Goal: Task Accomplishment & Management: Manage account settings

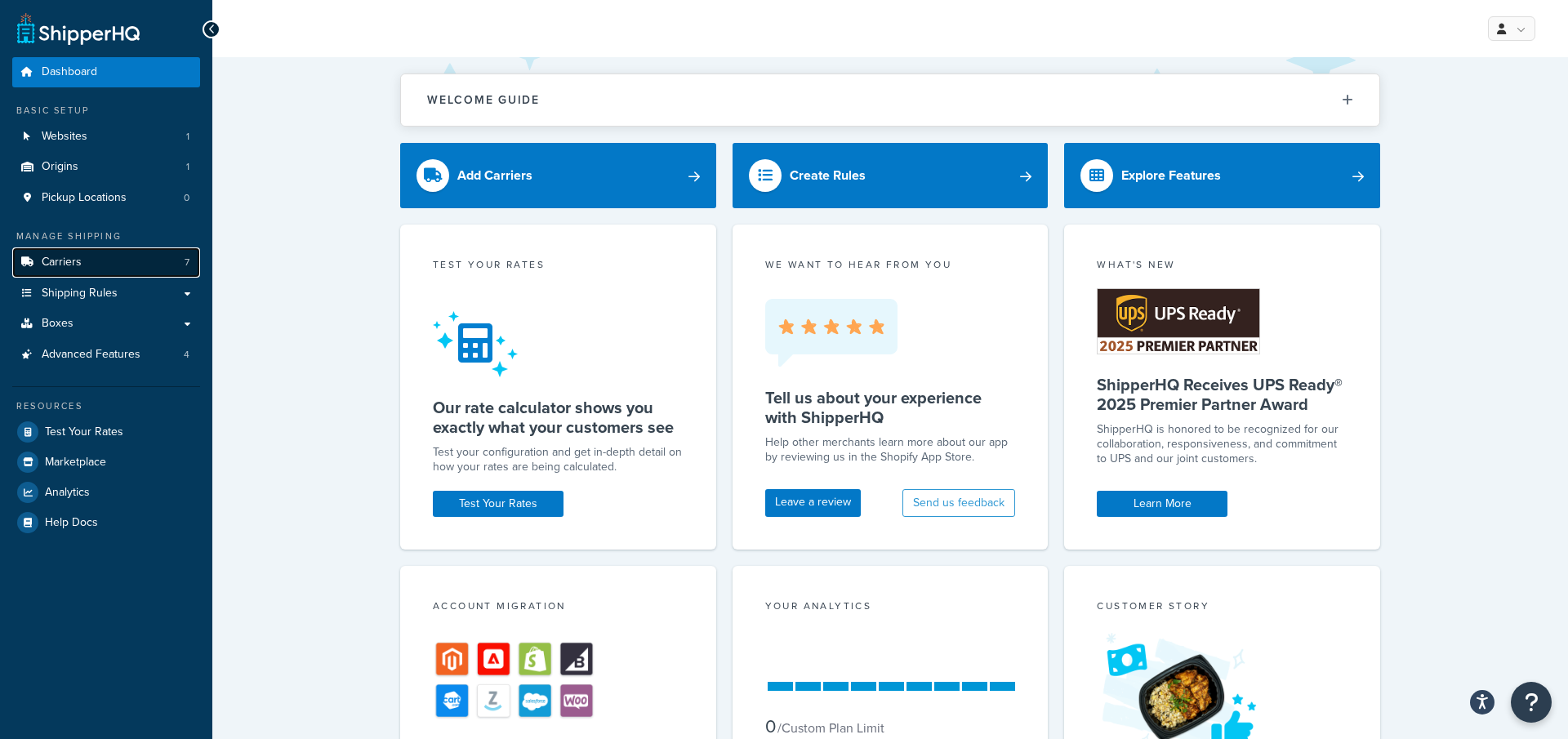
click at [139, 260] on link "Carriers 7" at bounding box center [106, 263] width 188 height 30
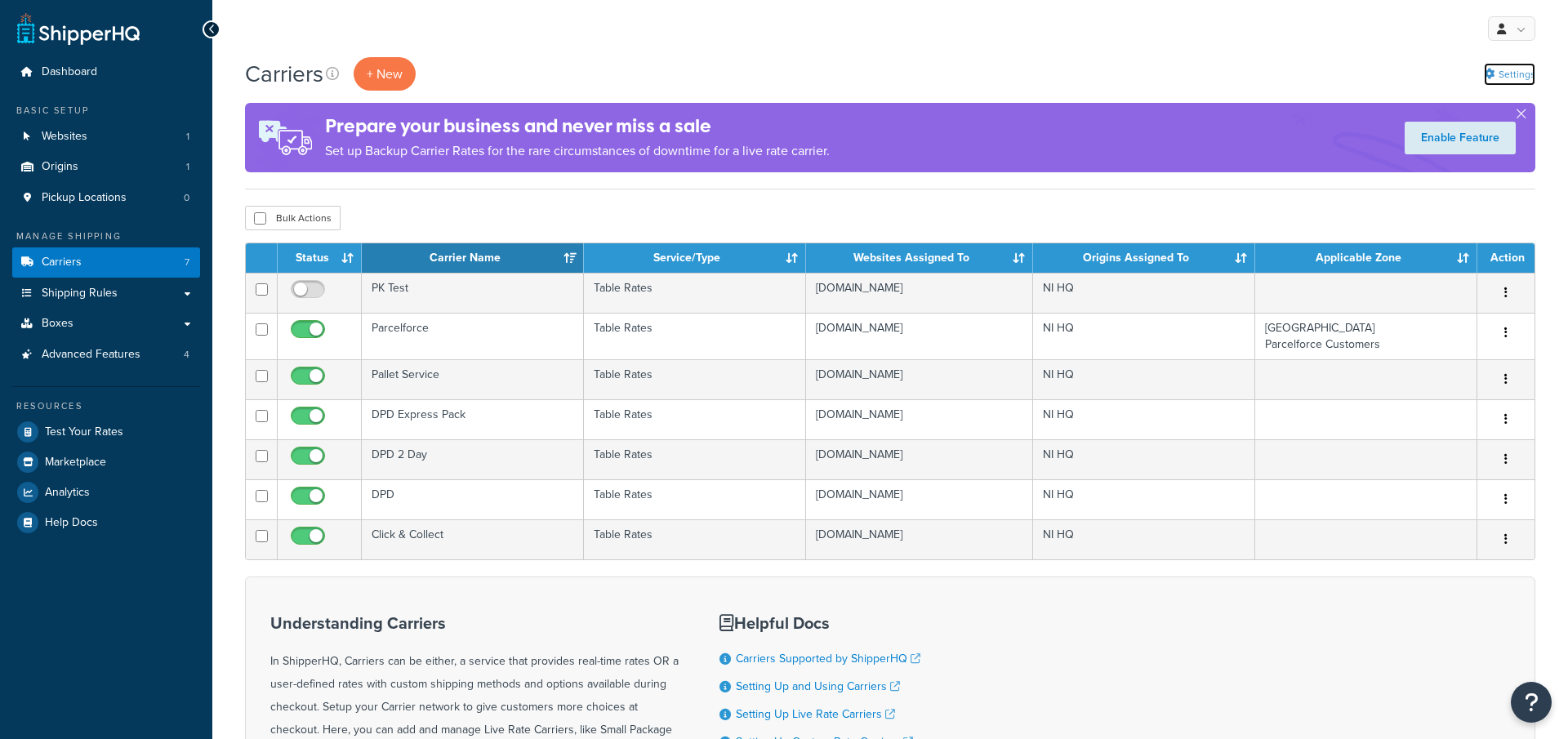
click at [1524, 84] on link "Settings" at bounding box center [1510, 74] width 52 height 23
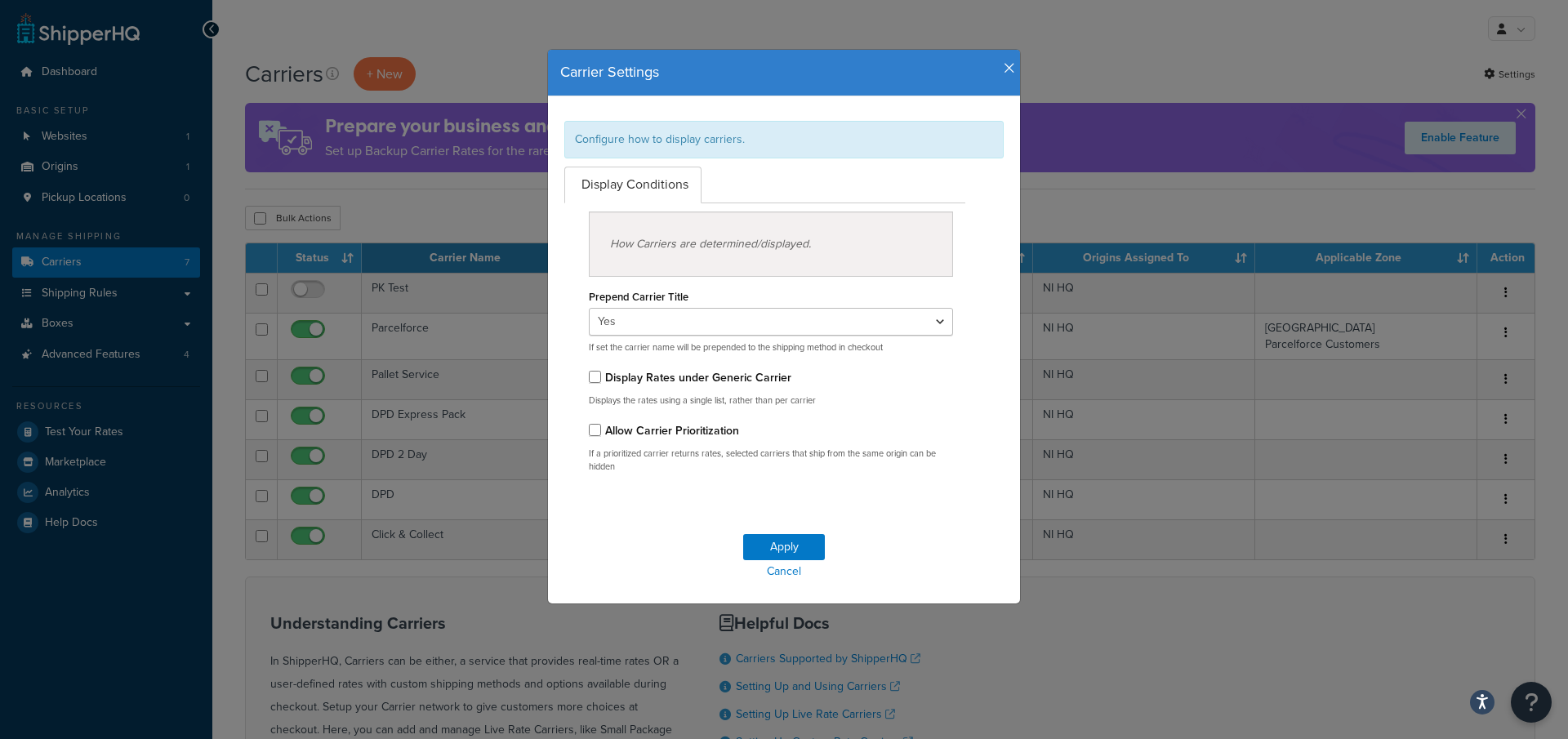
click at [769, 377] on label "Display Rates under Generic Carrier" at bounding box center [698, 378] width 186 height 17
click at [601, 377] on input "Display Rates under Generic Carrier" at bounding box center [595, 377] width 12 height 12
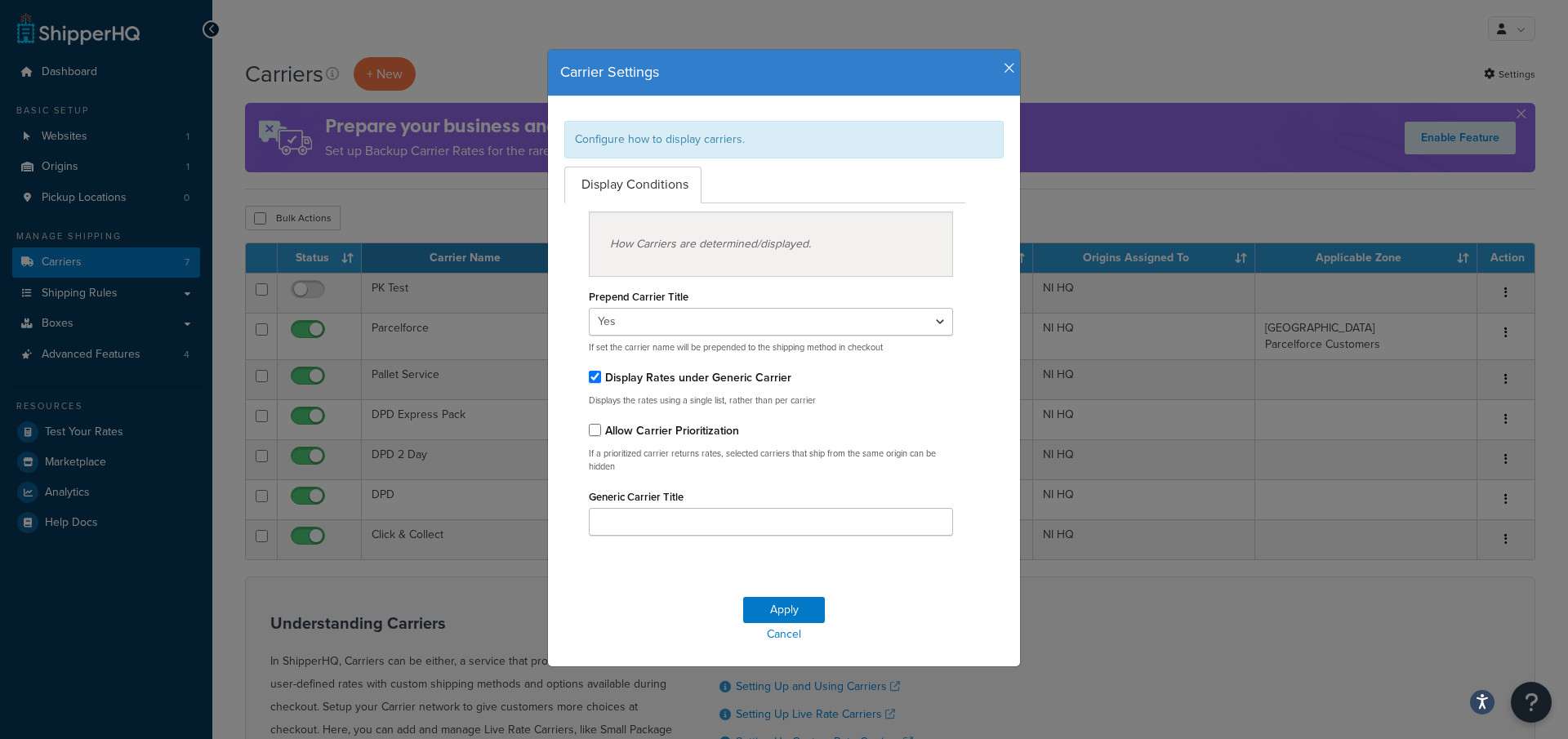
click at [769, 377] on label "Display Rates under Generic Carrier" at bounding box center [698, 378] width 186 height 17
click at [601, 377] on input "Display Rates under Generic Carrier" at bounding box center [595, 377] width 12 height 12
checkbox input "false"
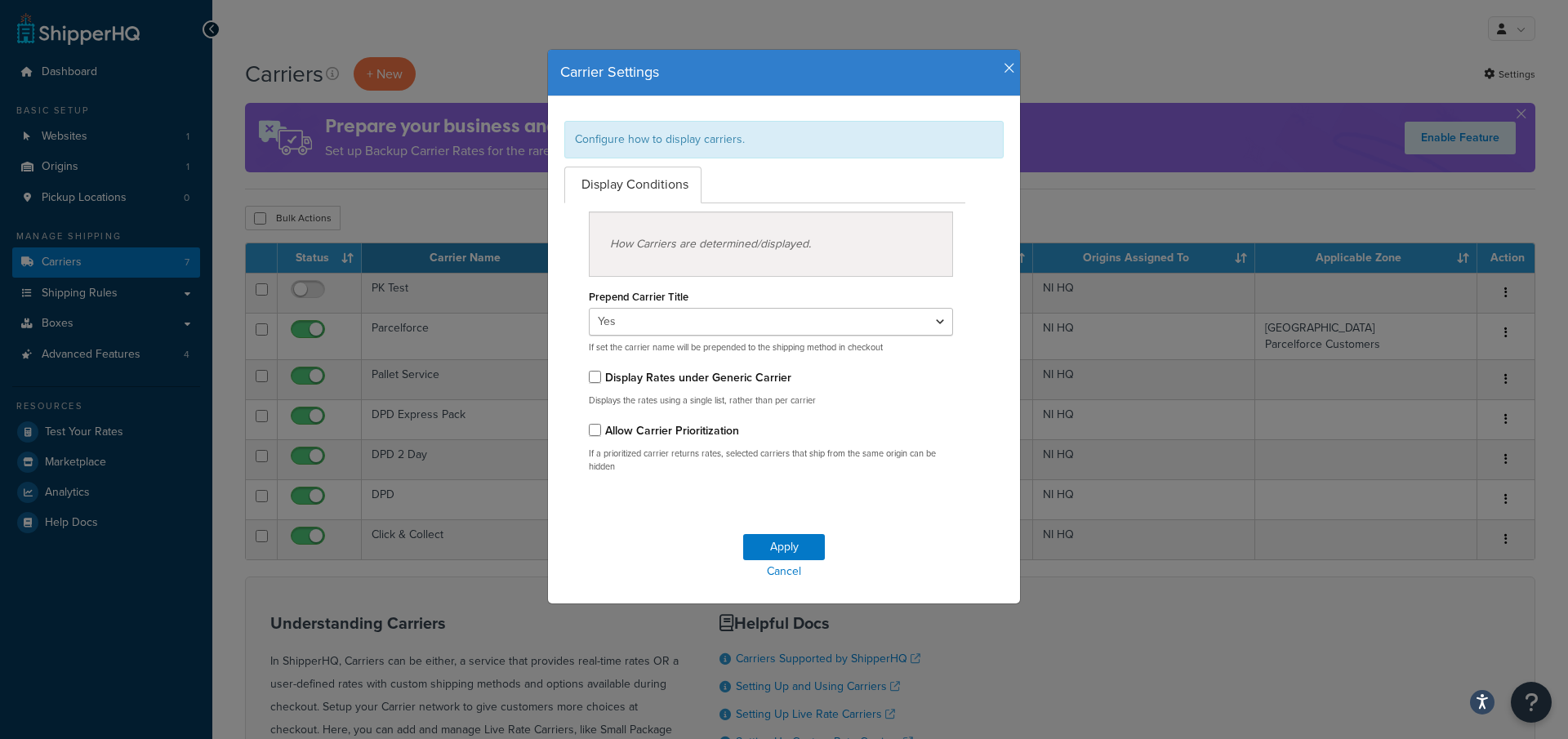
click at [1011, 70] on icon "button" at bounding box center [1009, 69] width 11 height 15
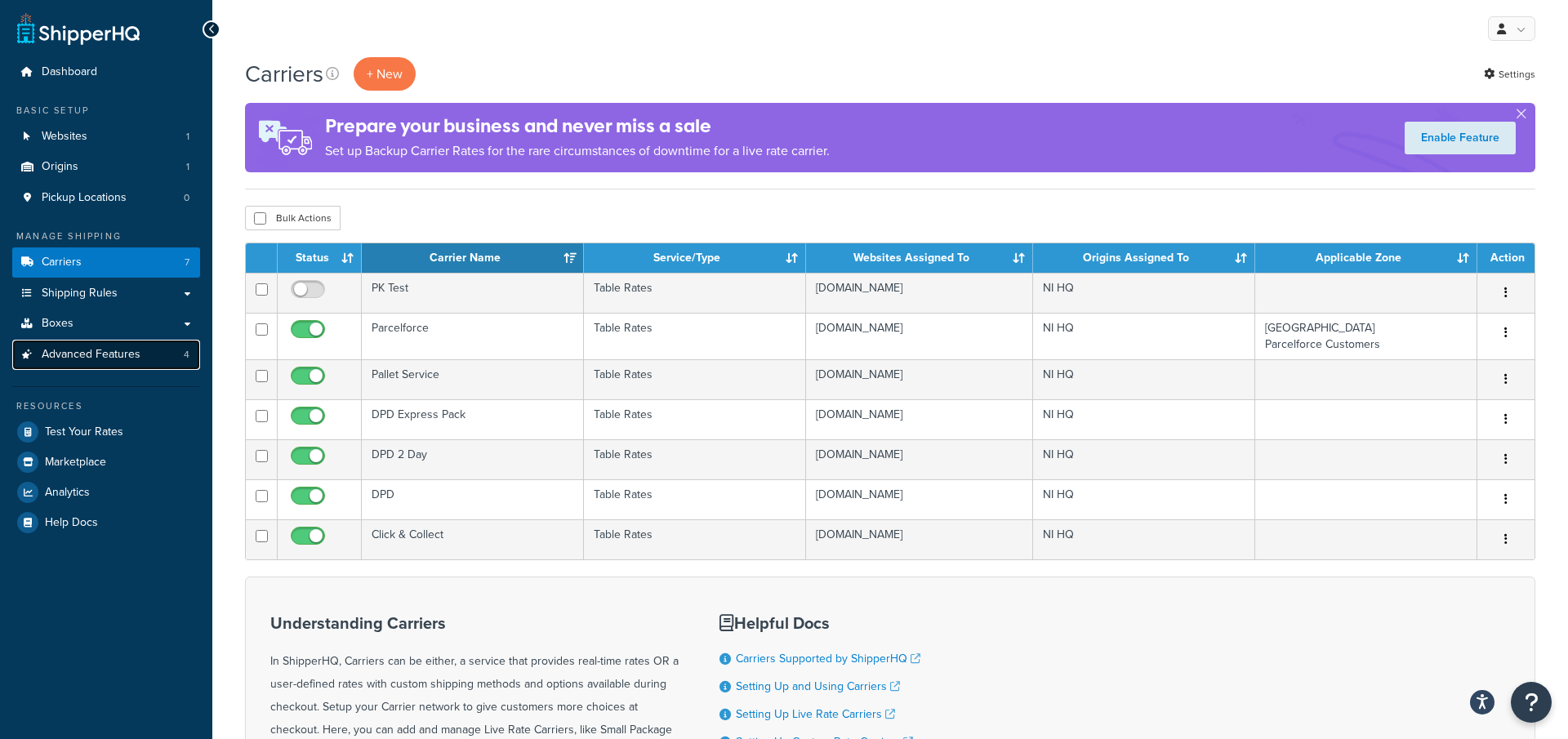
click at [132, 361] on span "Advanced Features" at bounding box center [90, 355] width 99 height 14
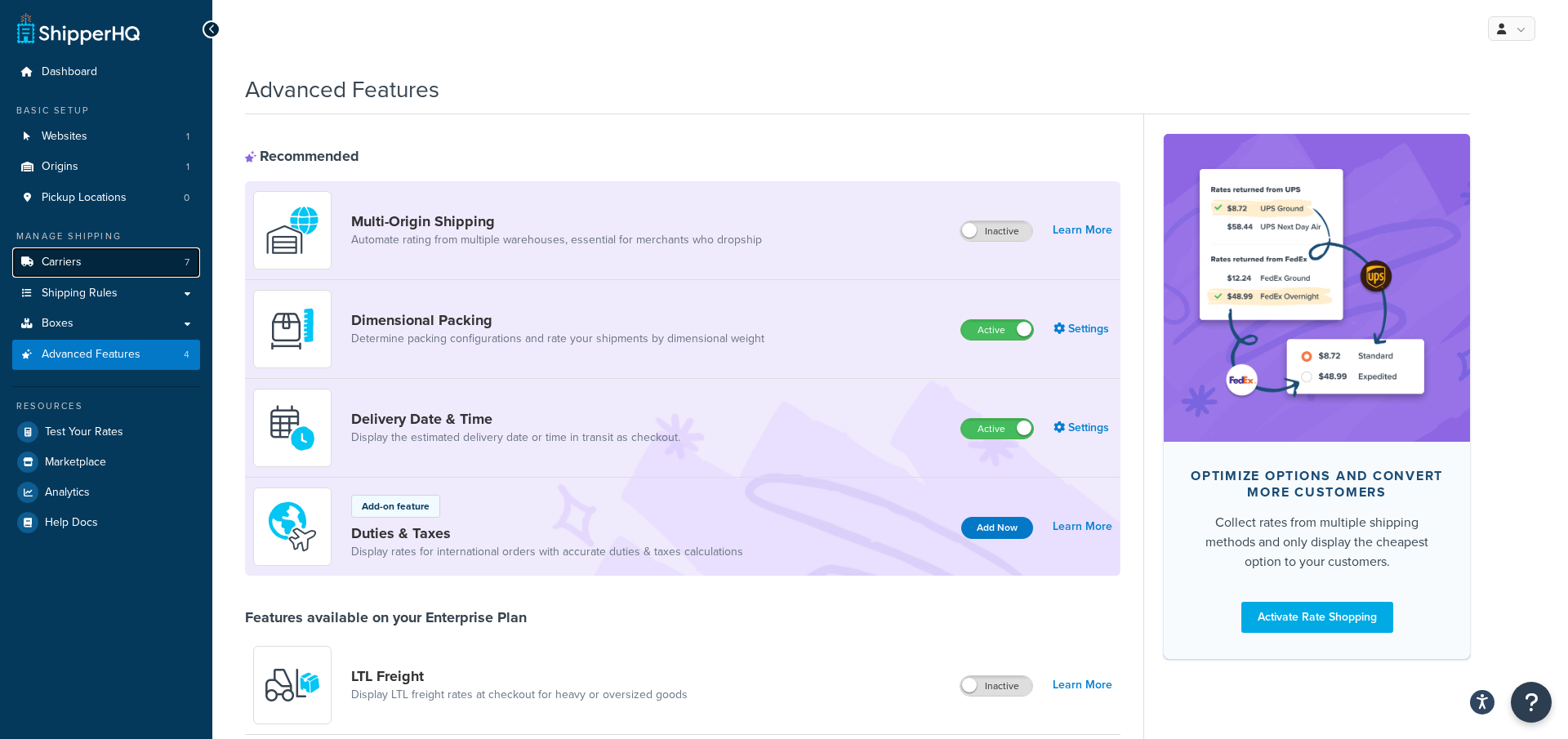
click at [117, 269] on link "Carriers 7" at bounding box center [106, 263] width 188 height 30
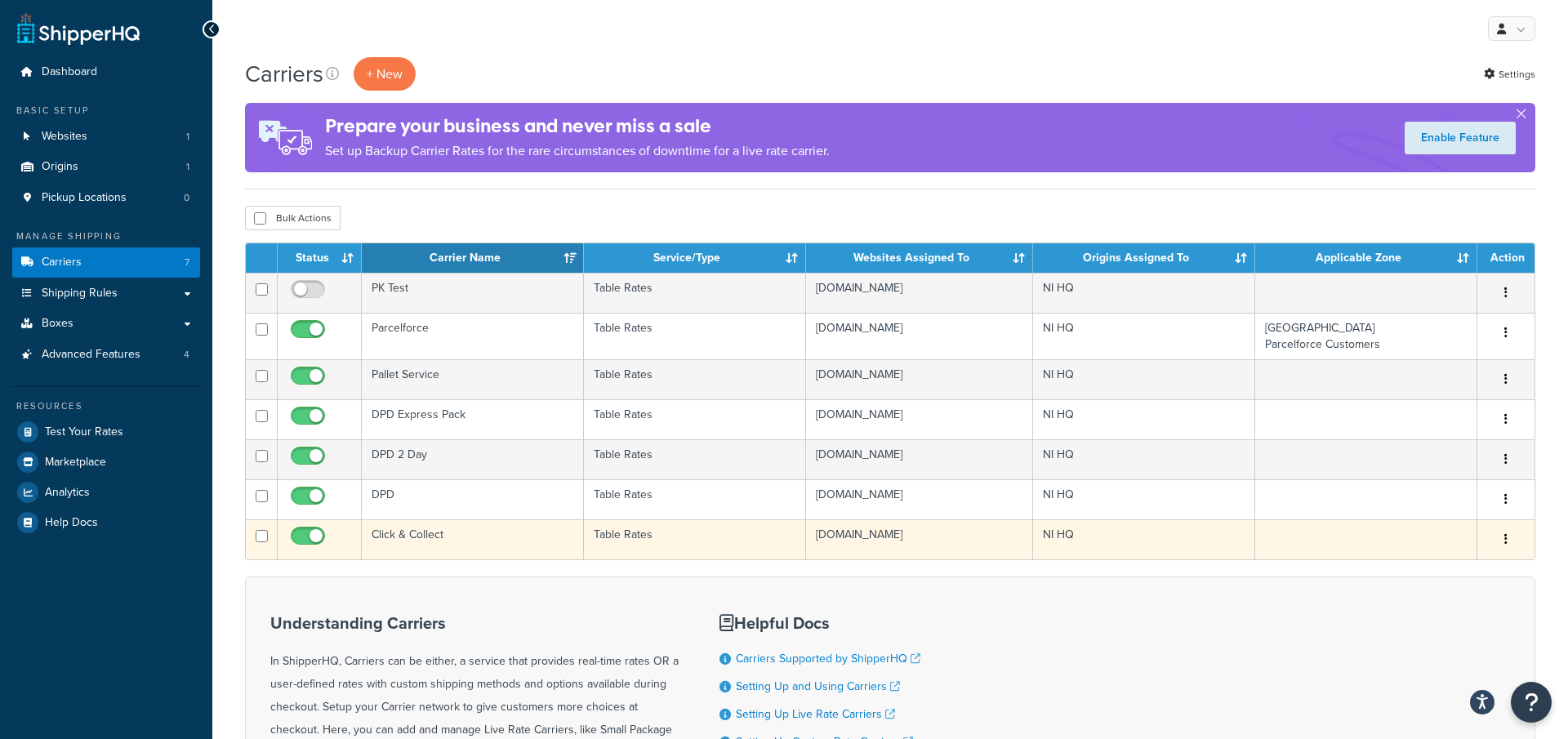
click at [522, 527] on td "Click & Collect" at bounding box center [472, 539] width 222 height 40
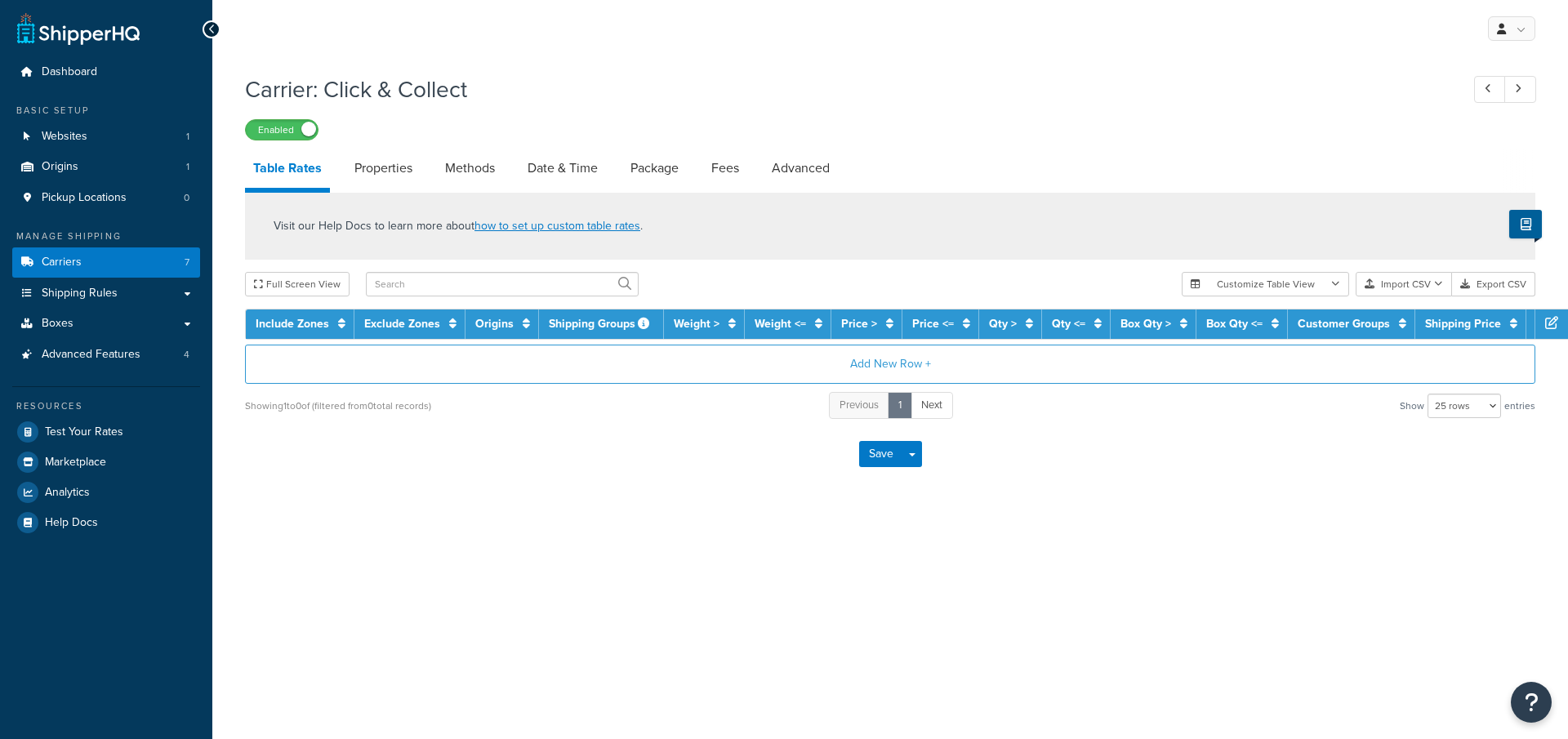
select select "25"
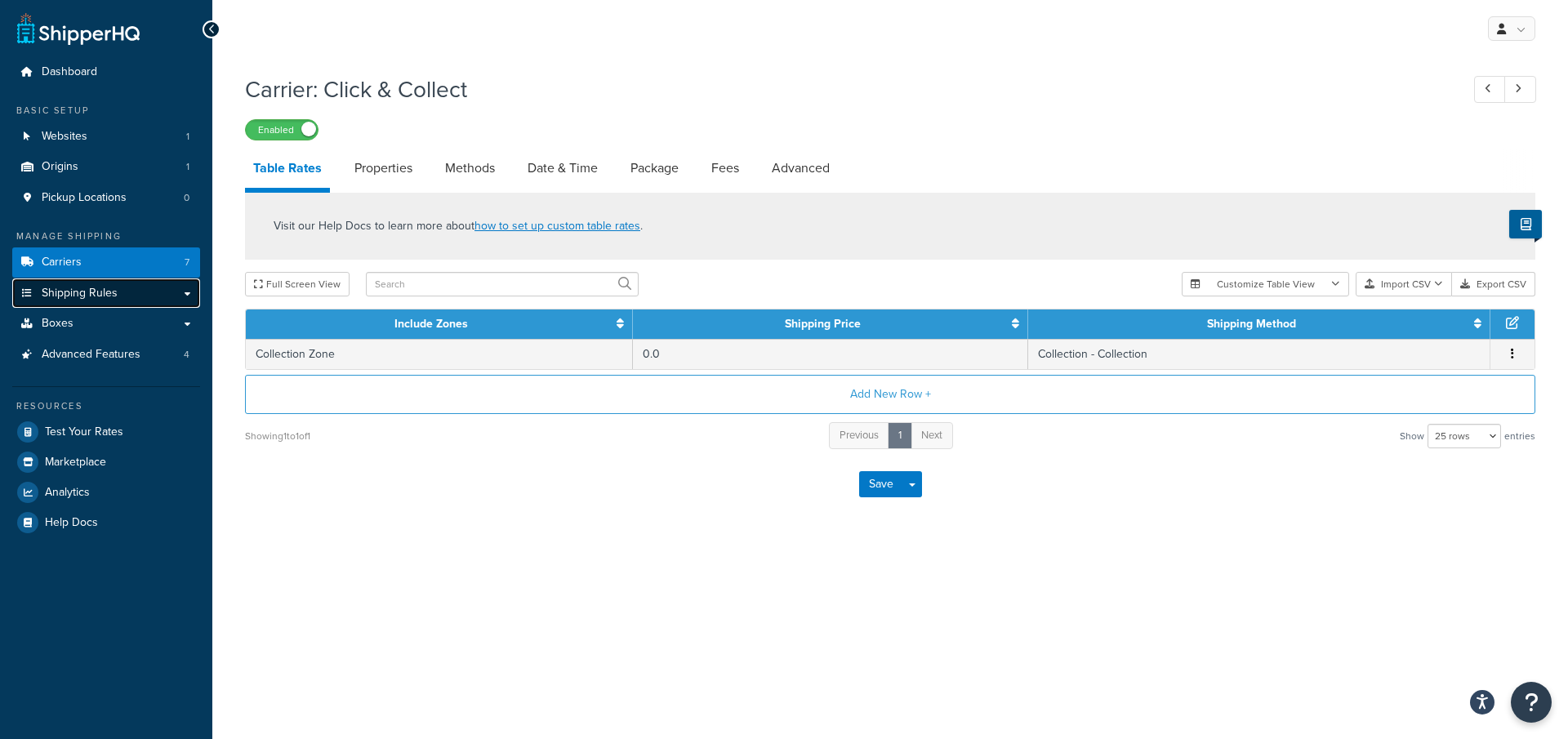
click at [138, 286] on link "Shipping Rules" at bounding box center [106, 294] width 188 height 30
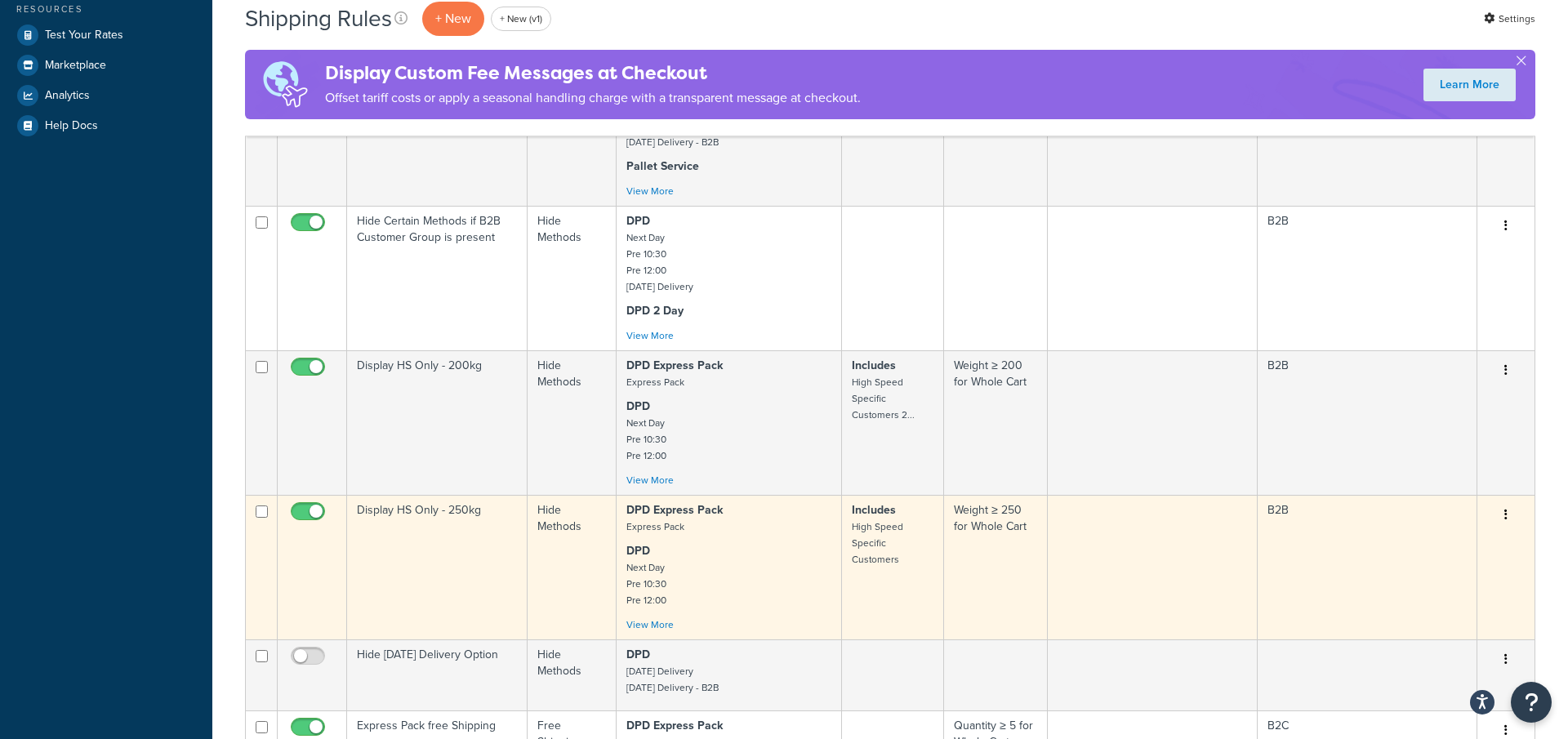
scroll to position [547, 0]
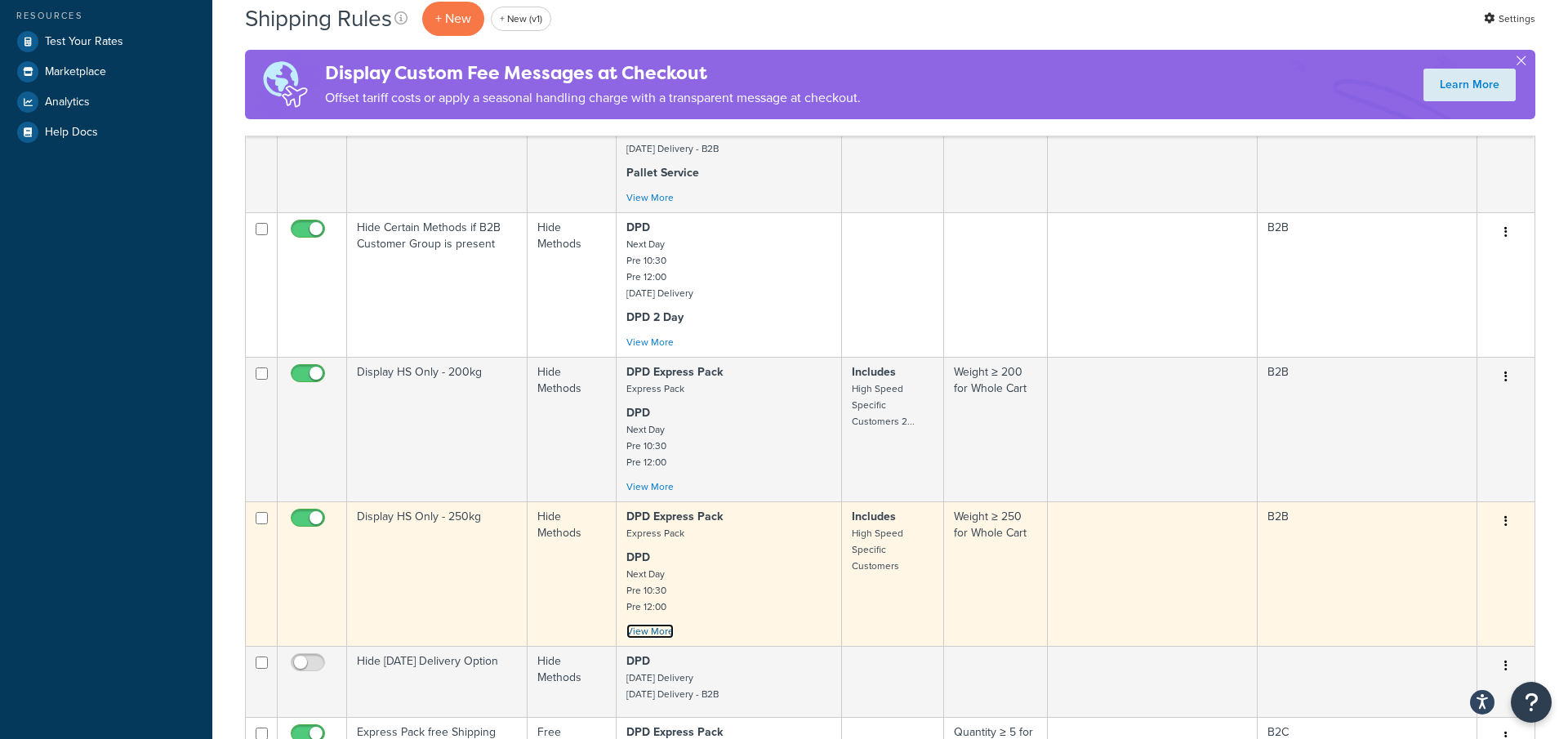
click at [666, 632] on link "View More" at bounding box center [650, 632] width 47 height 15
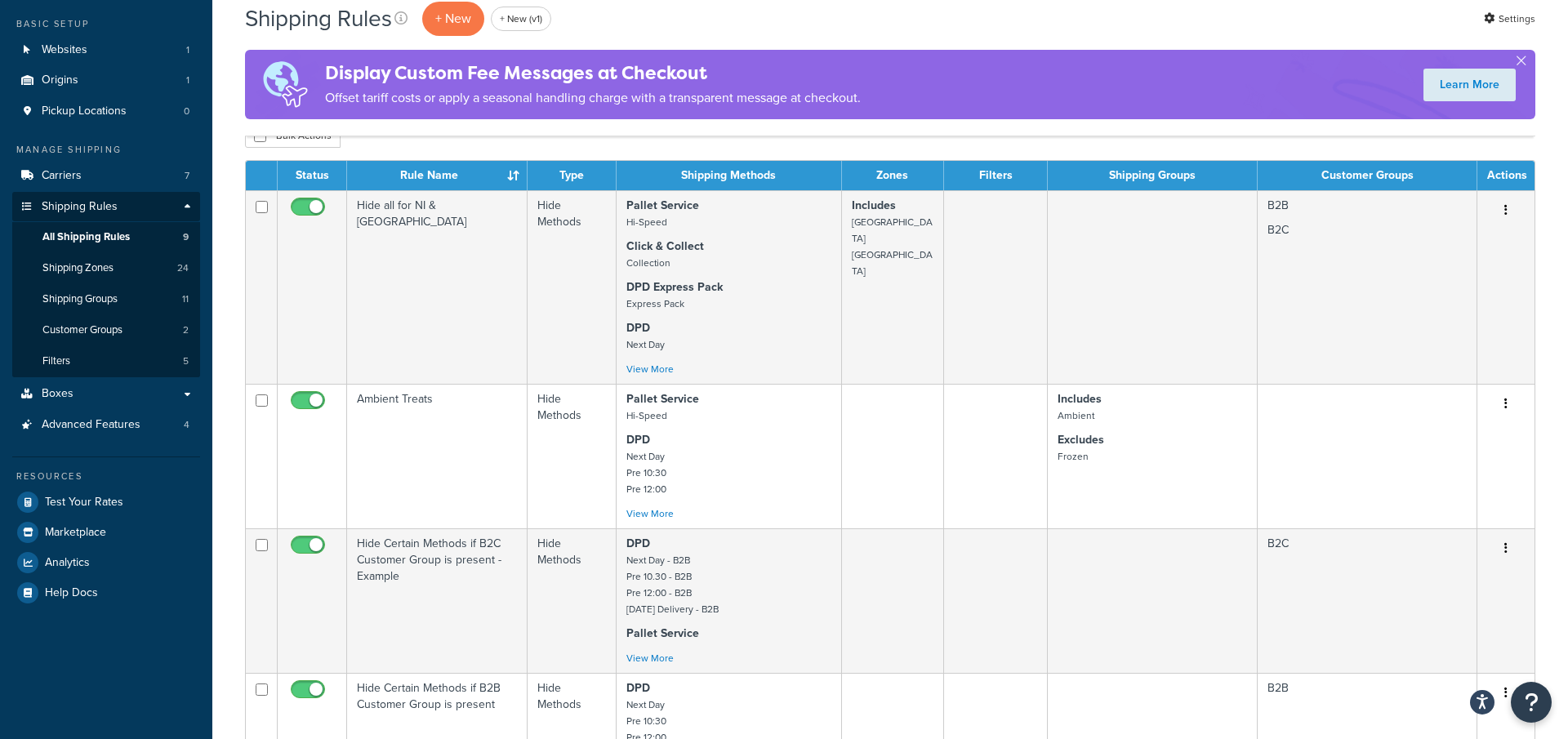
scroll to position [85, 0]
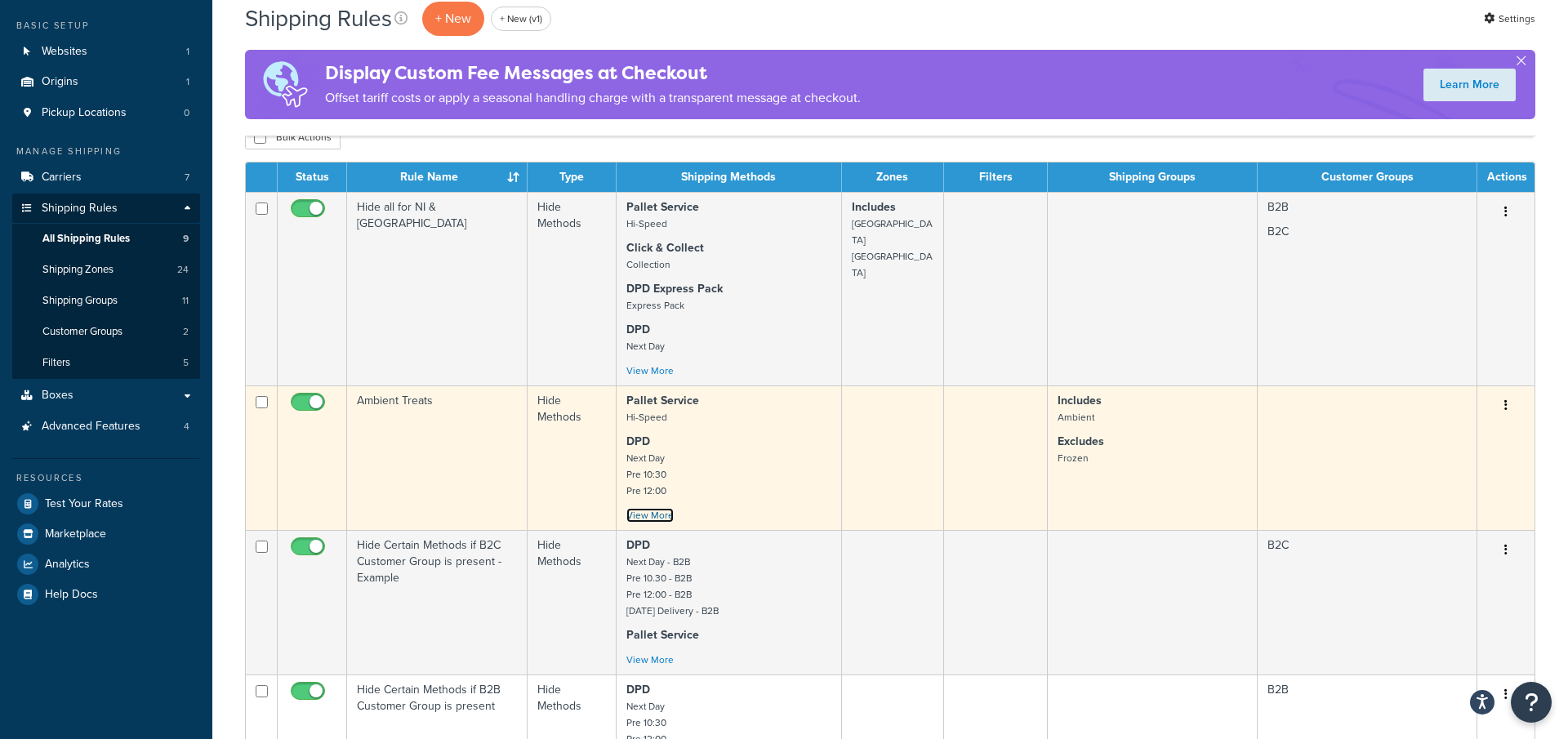
click at [656, 510] on link "View More" at bounding box center [650, 516] width 47 height 15
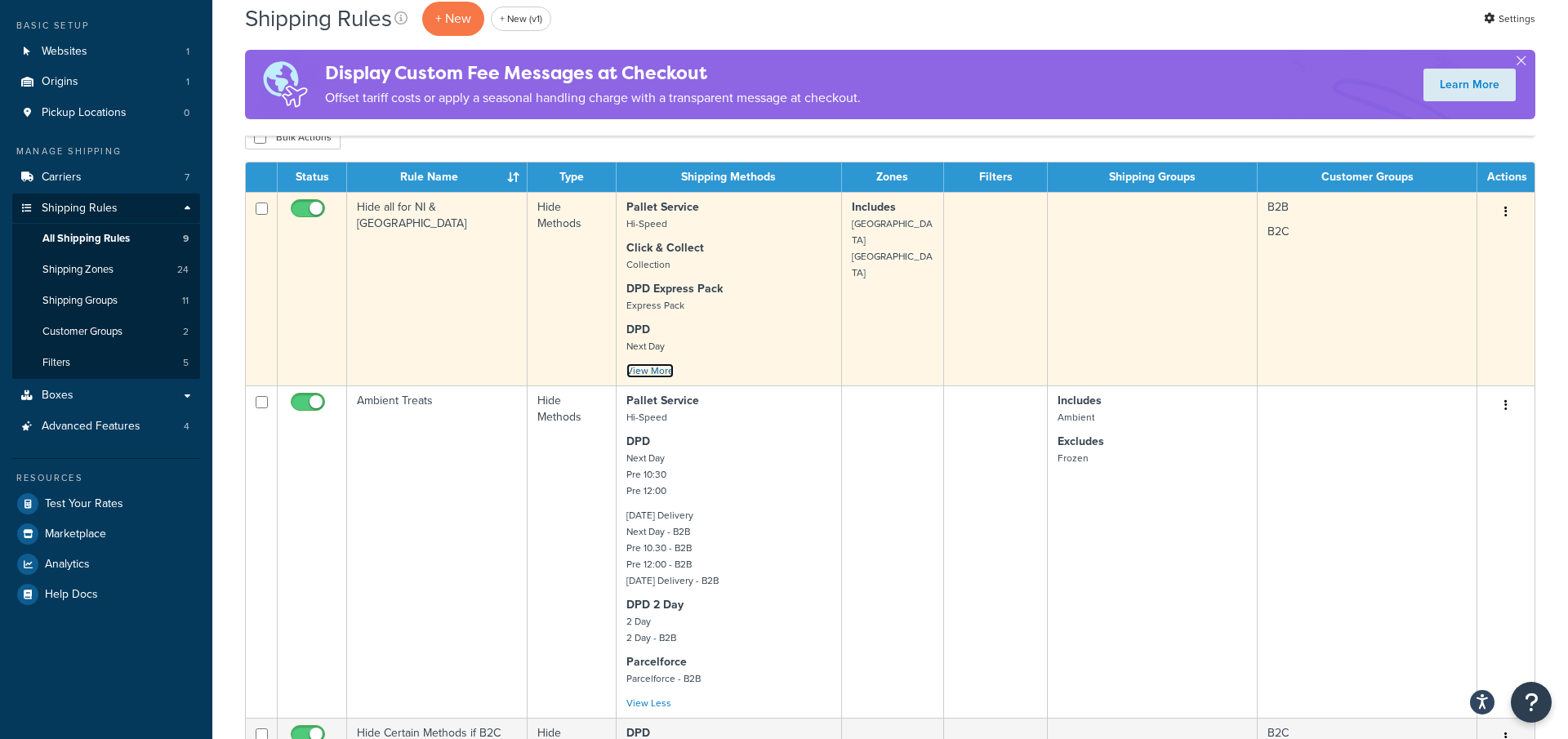
click at [656, 367] on link "View More" at bounding box center [650, 371] width 47 height 15
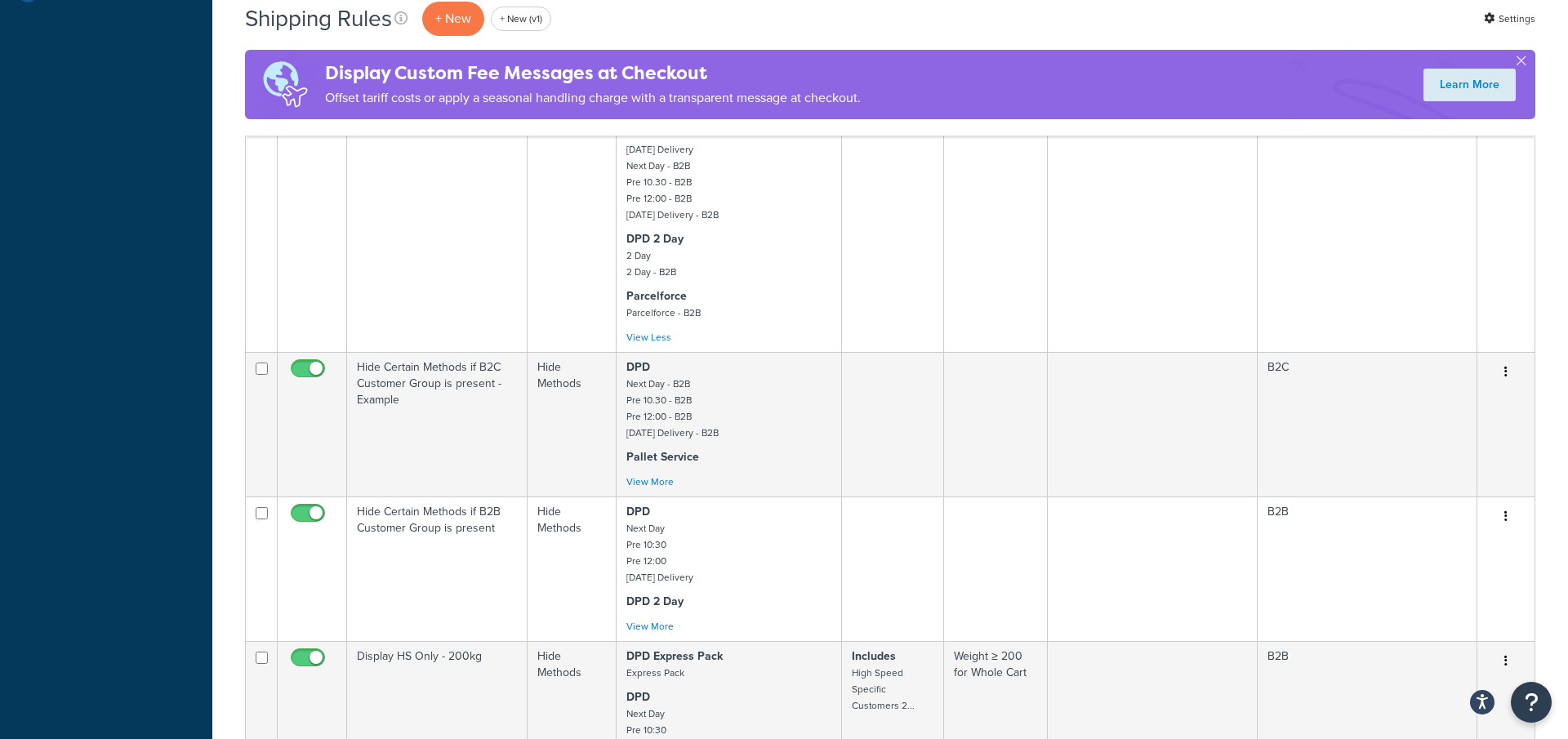
scroll to position [693, 0]
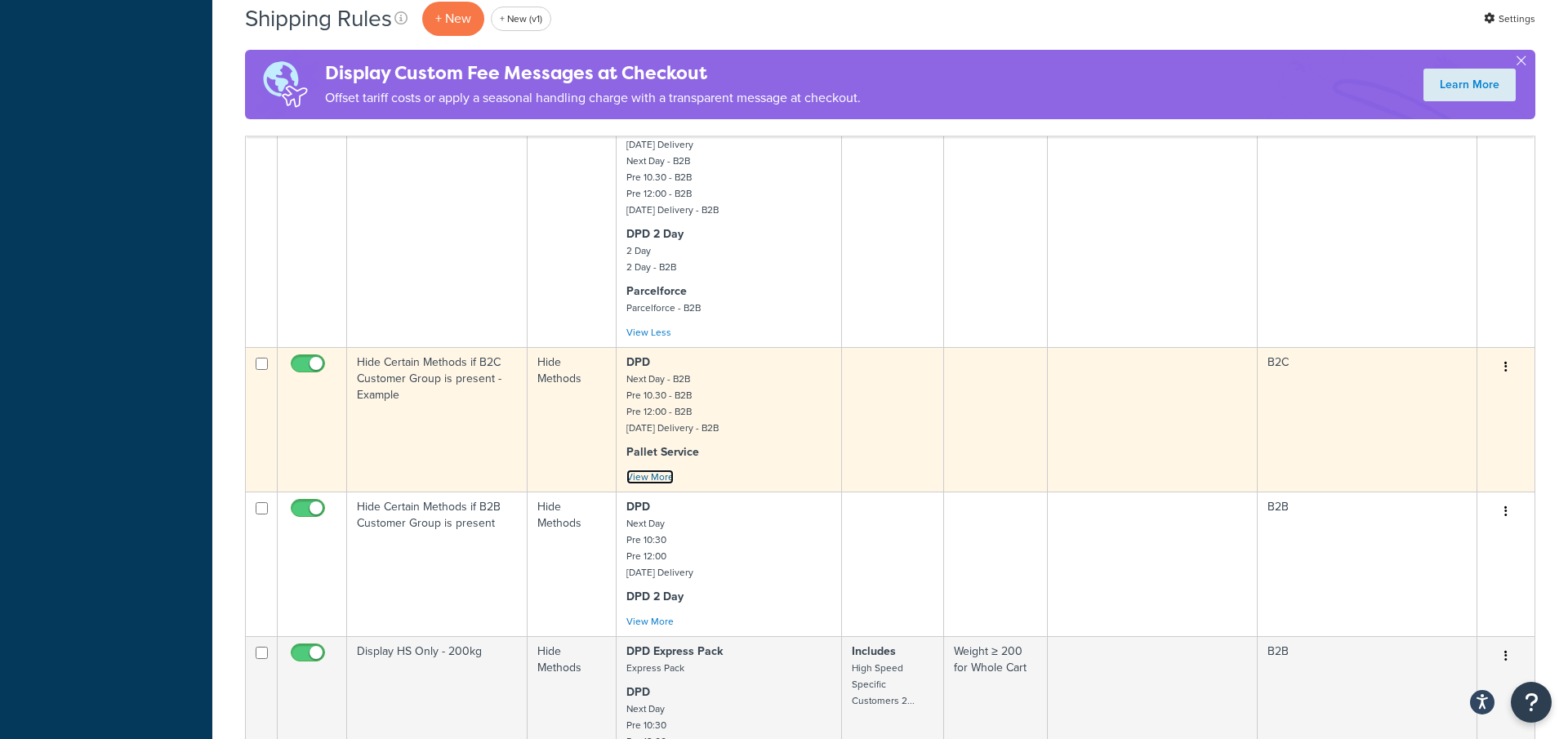
click at [662, 473] on link "View More" at bounding box center [650, 477] width 47 height 15
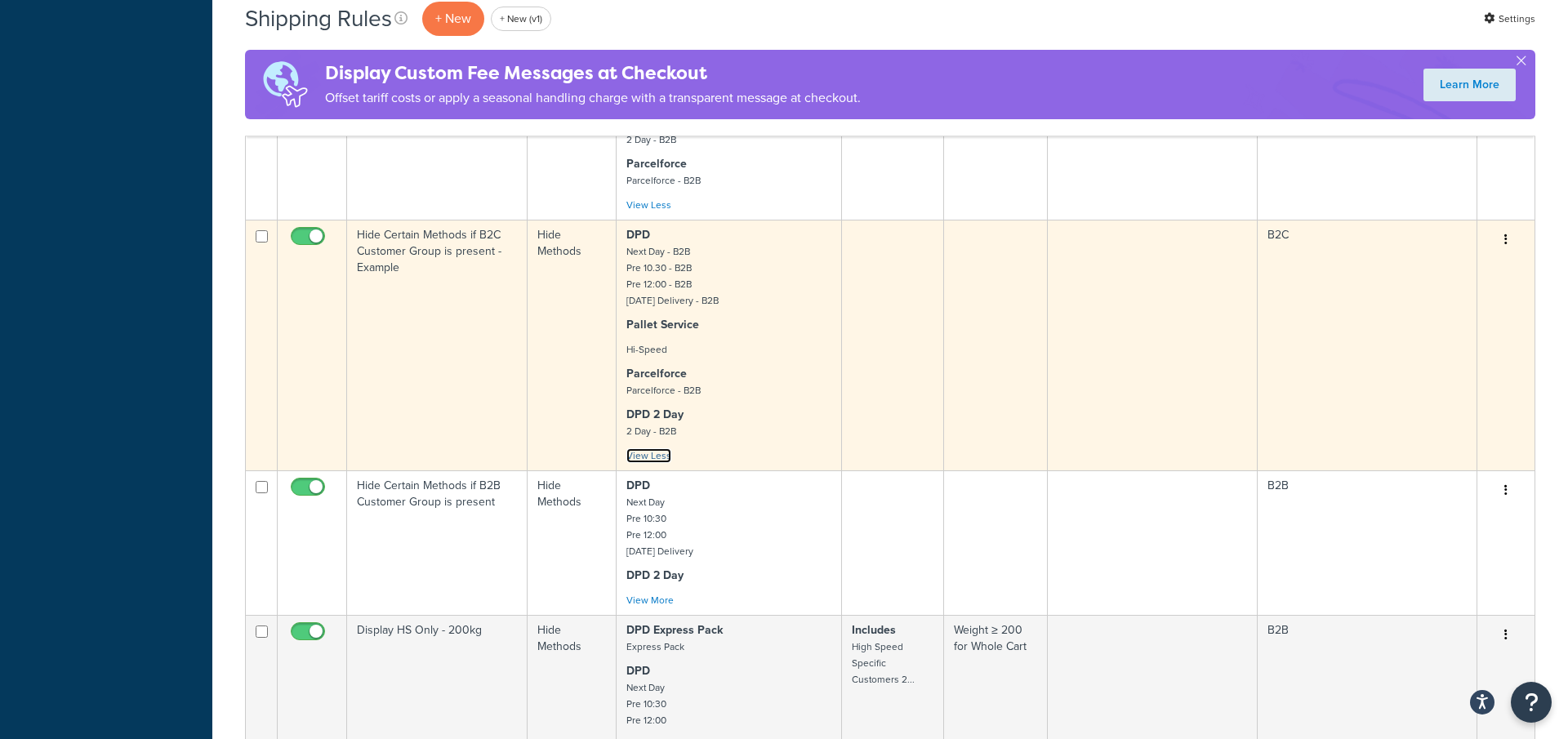
scroll to position [819, 0]
click at [907, 358] on td at bounding box center [893, 346] width 103 height 250
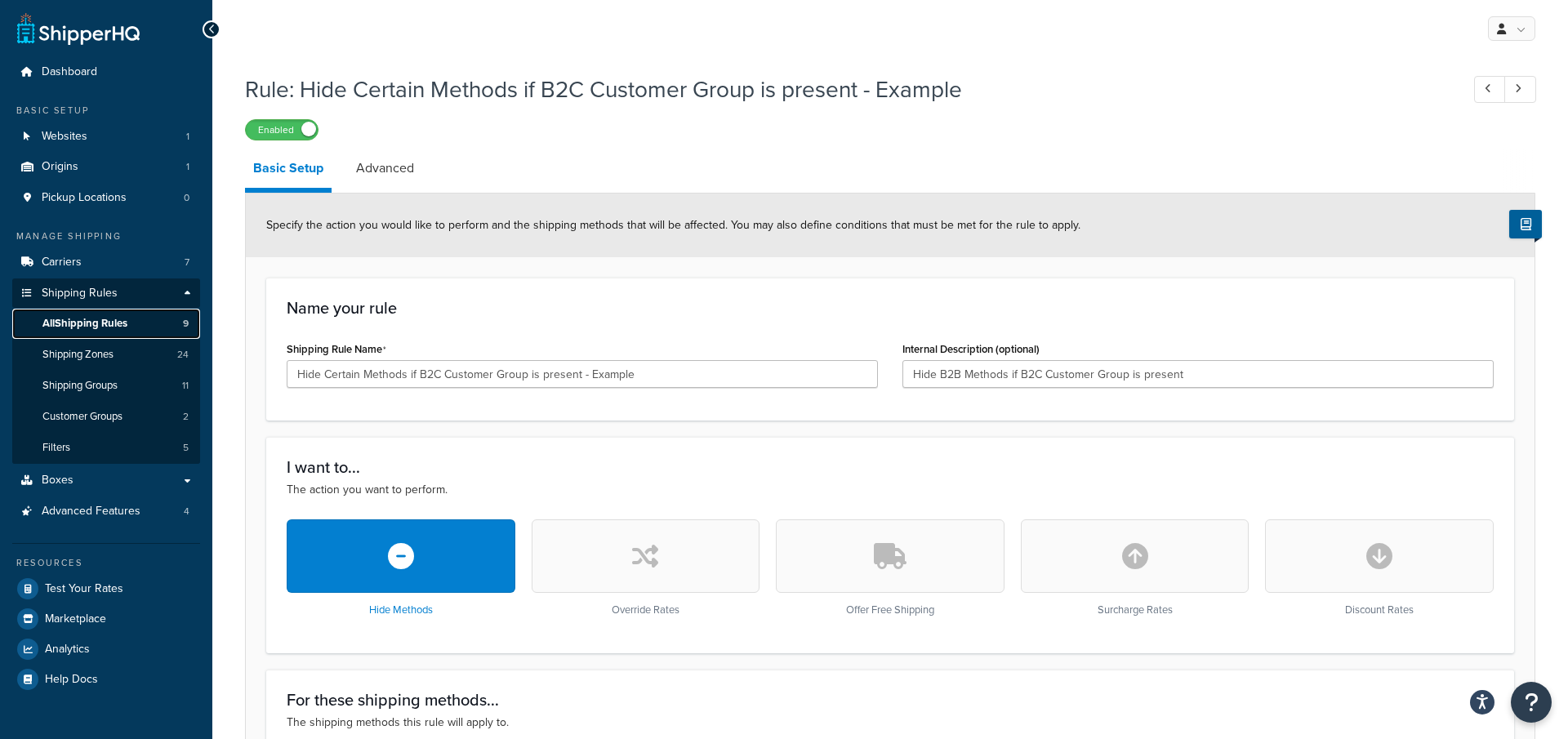
click at [154, 325] on link "All Shipping Rules 9" at bounding box center [106, 324] width 188 height 30
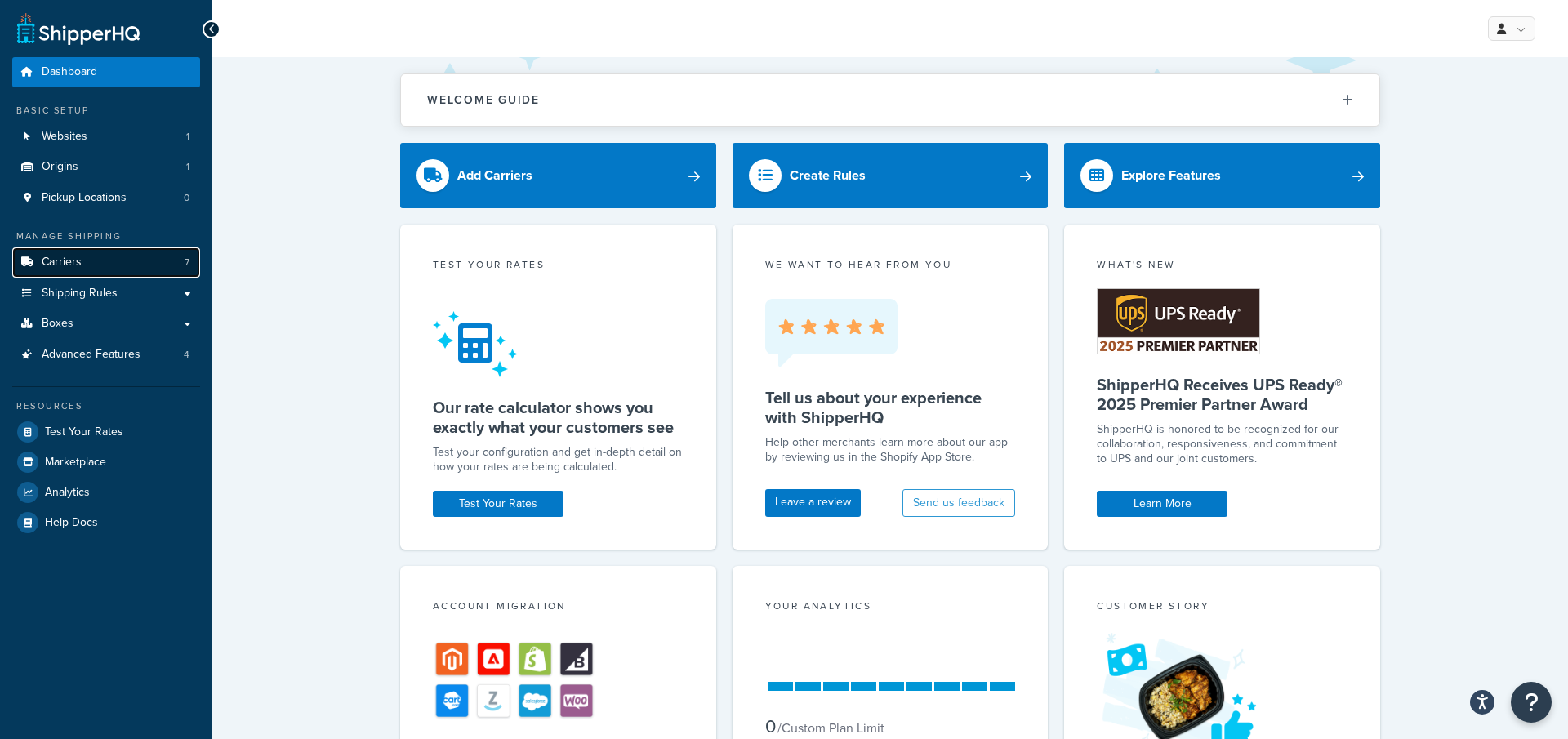
click at [114, 263] on link "Carriers 7" at bounding box center [106, 263] width 188 height 30
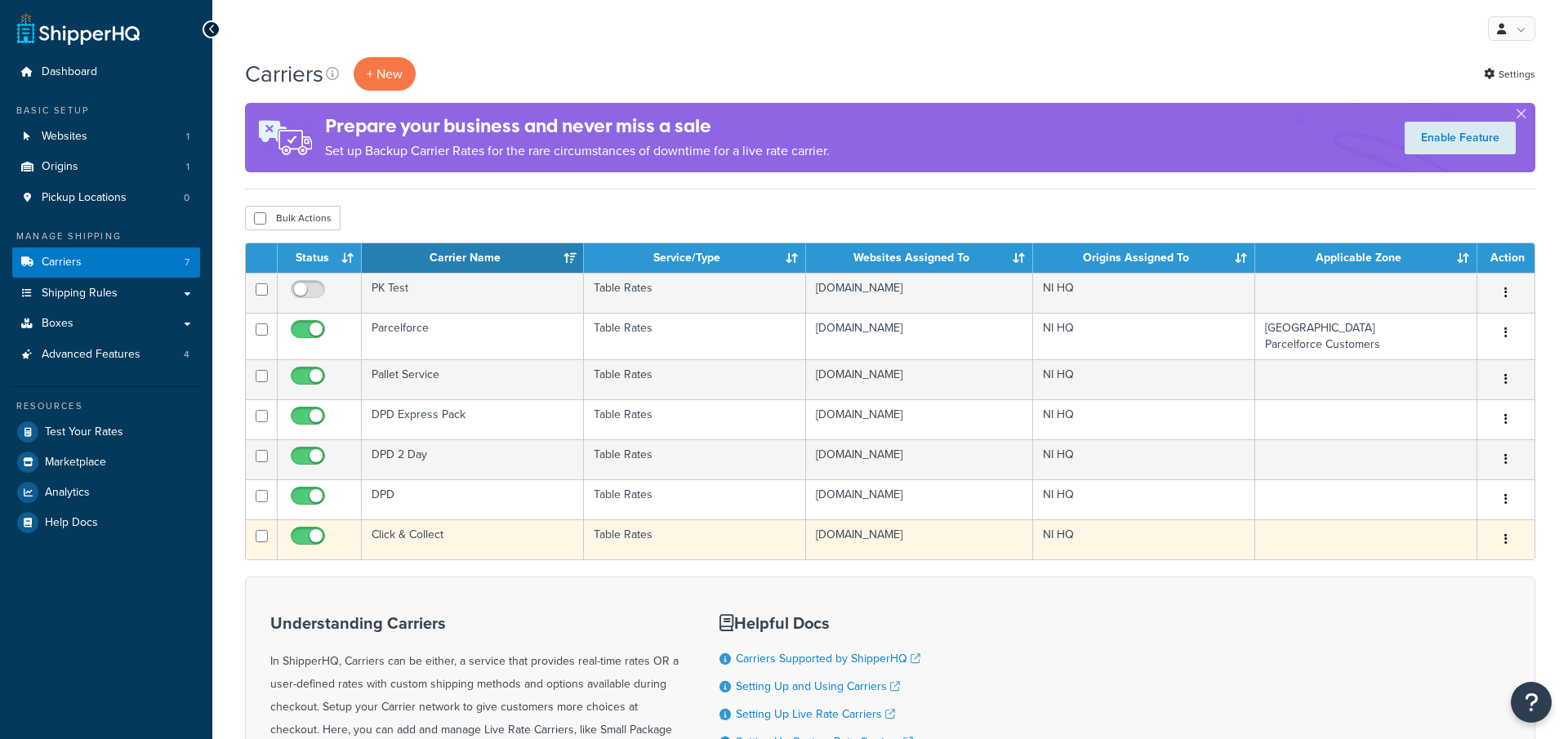
click at [515, 537] on td "Click & Collect" at bounding box center [472, 539] width 222 height 40
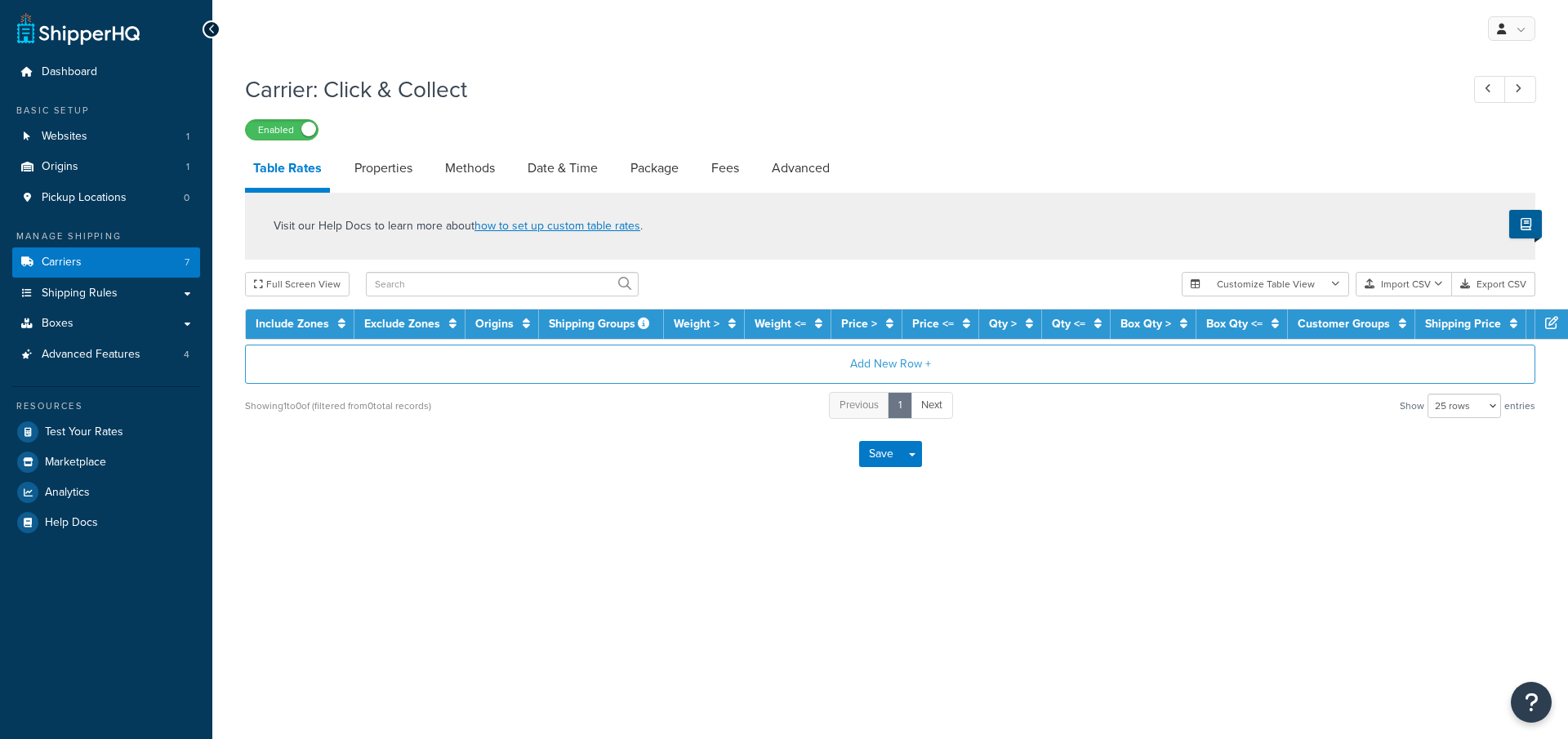
select select "25"
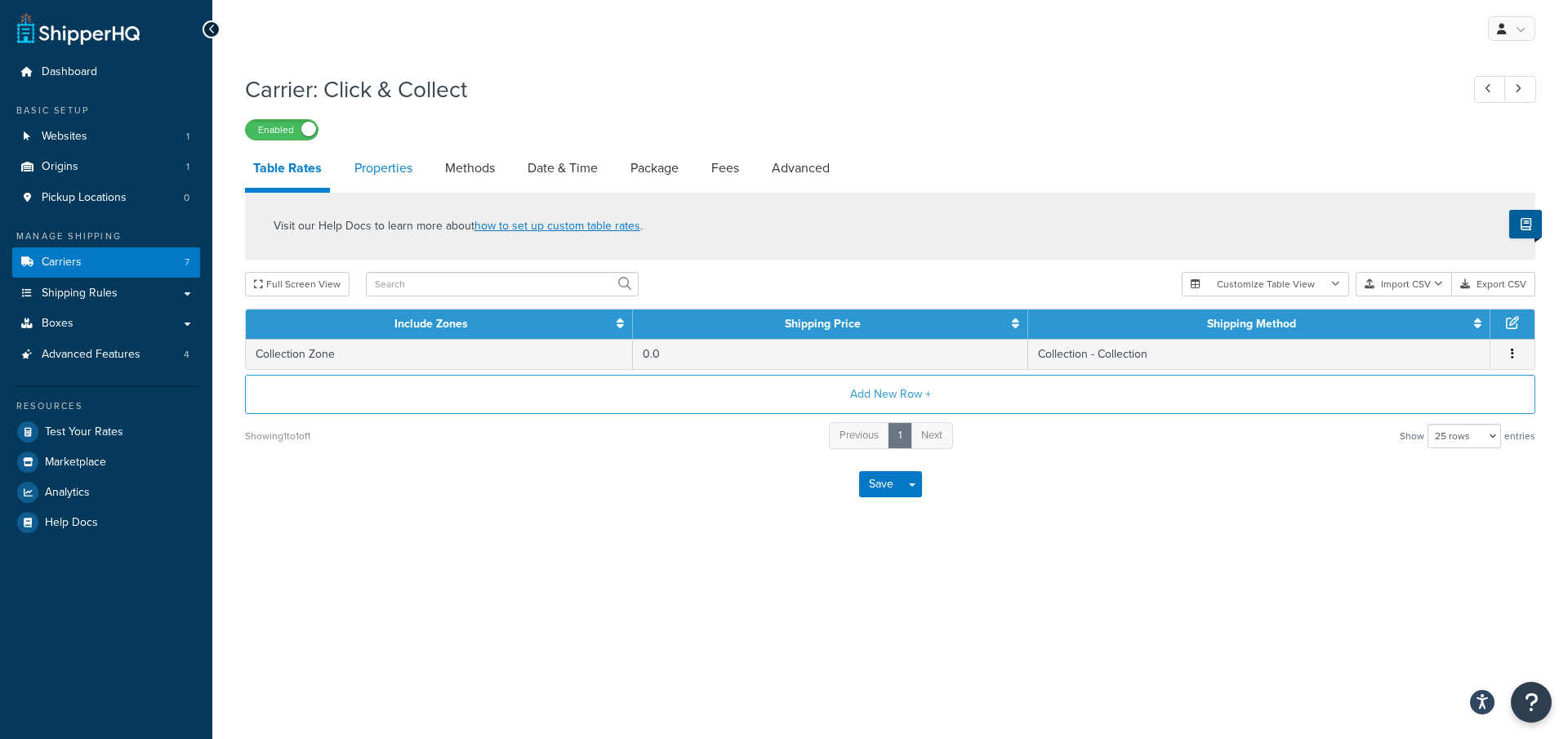
click at [395, 181] on link "Properties" at bounding box center [383, 169] width 74 height 40
select select "HIGHEST"
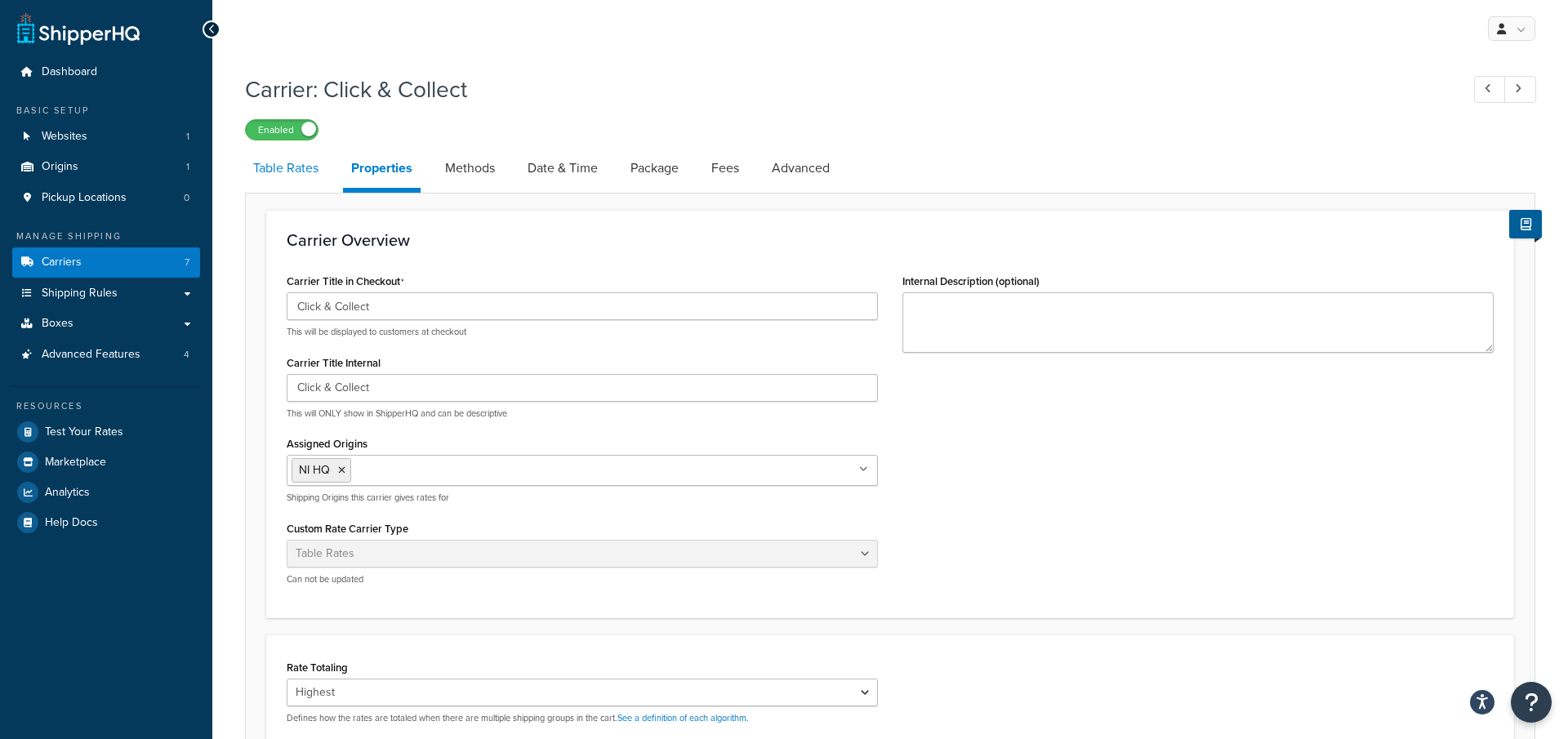
click at [314, 186] on link "Table Rates" at bounding box center [285, 169] width 82 height 40
select select "25"
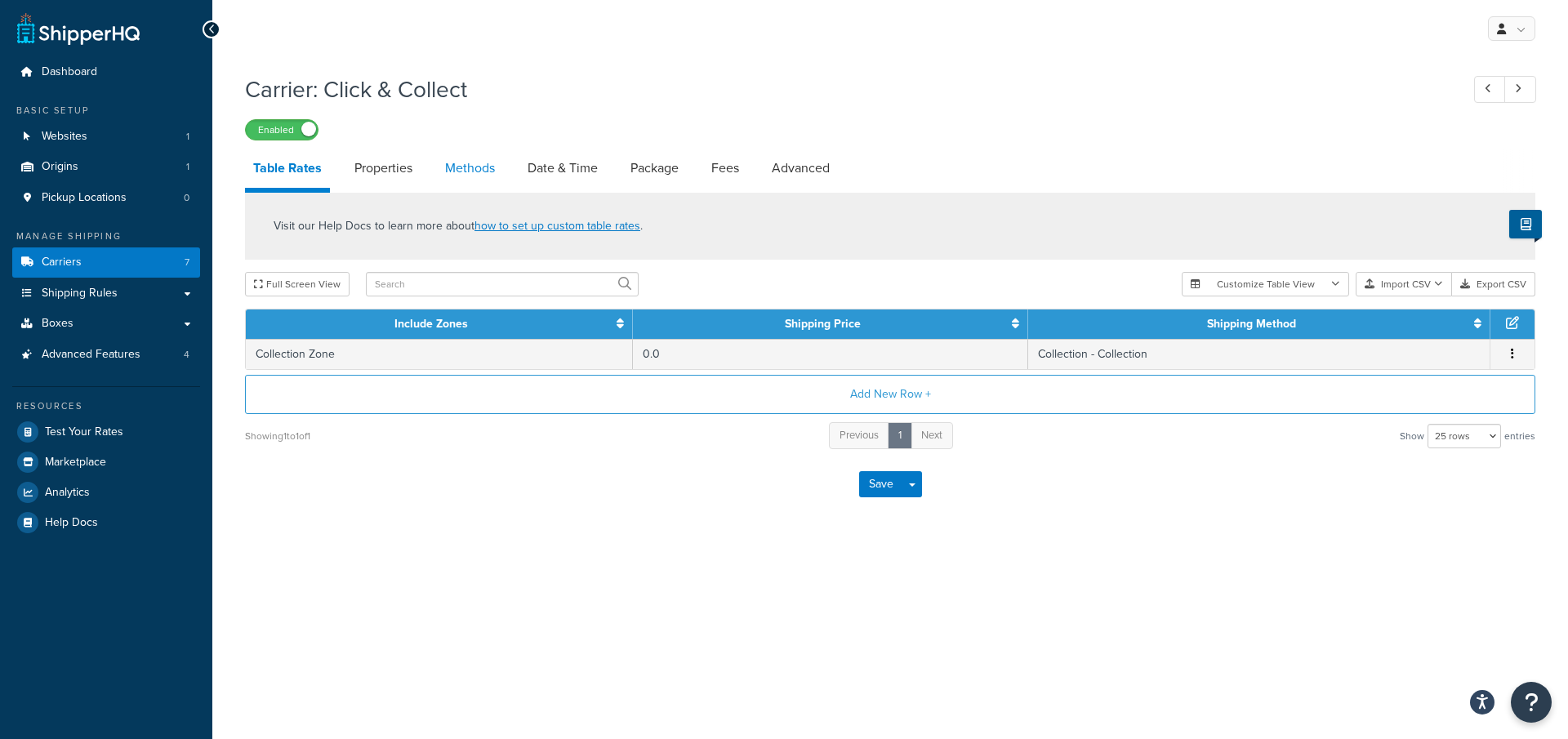
click at [467, 183] on link "Methods" at bounding box center [470, 169] width 66 height 40
select select "25"
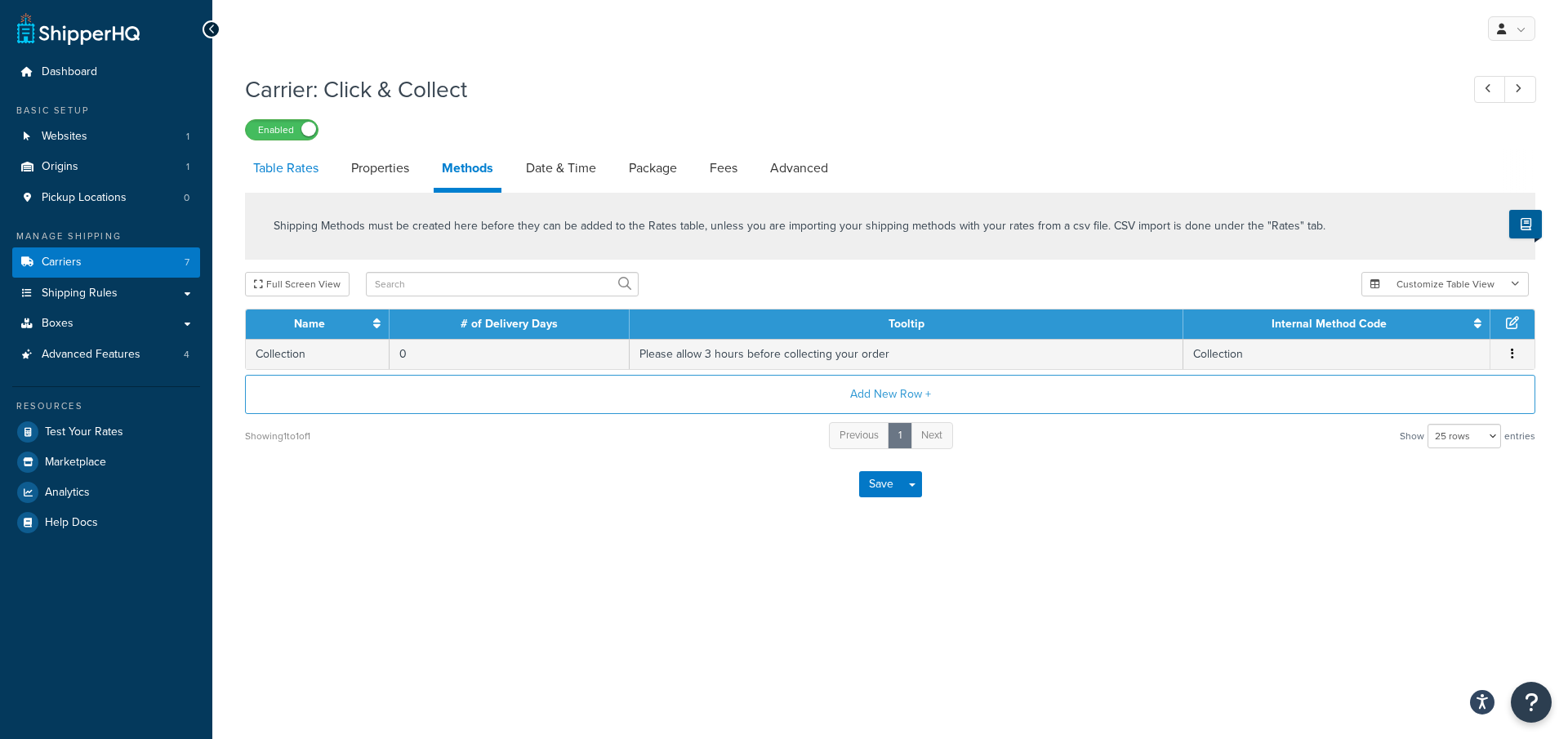
click at [266, 182] on link "Table Rates" at bounding box center [285, 169] width 82 height 40
select select "25"
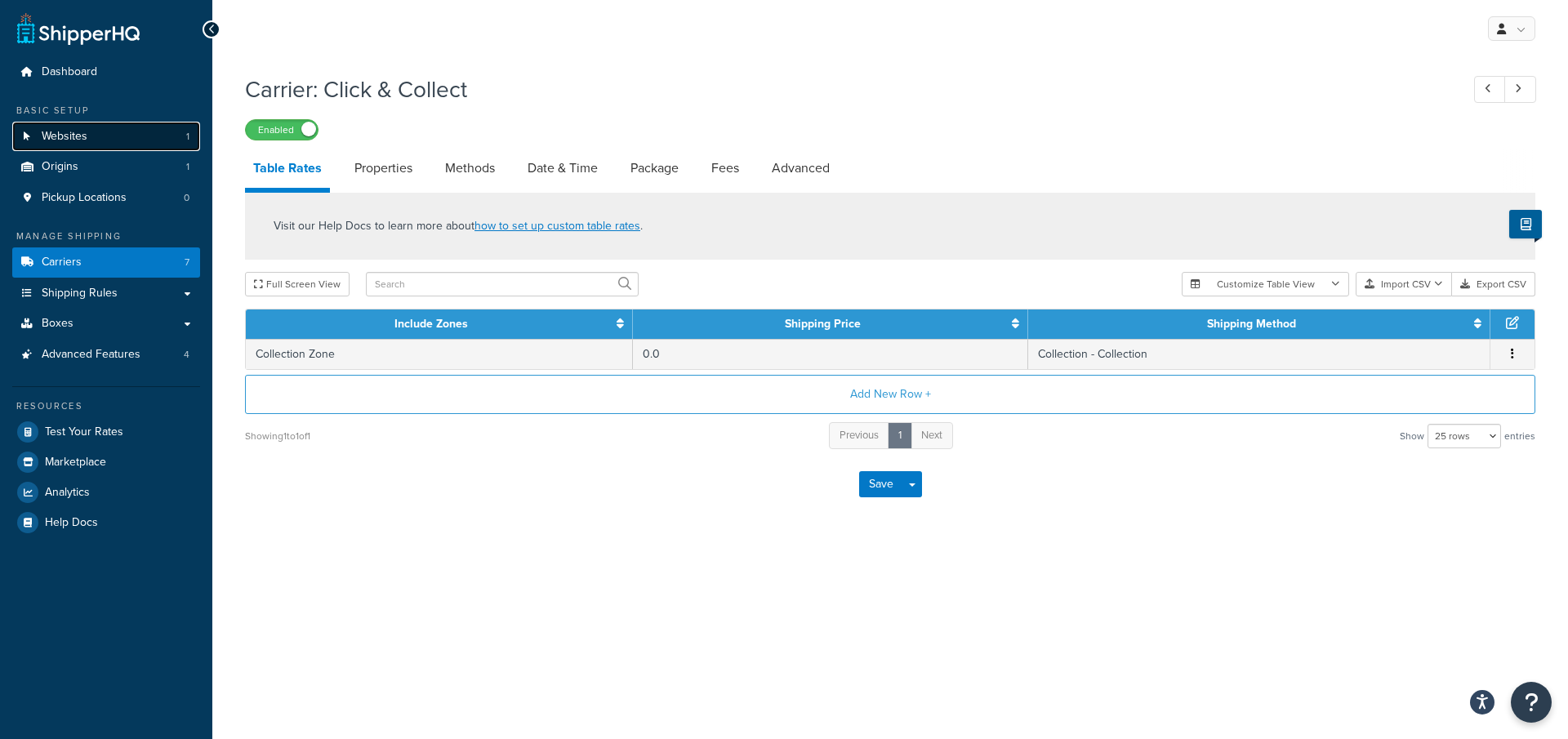
click at [139, 139] on link "Websites 1" at bounding box center [106, 137] width 188 height 30
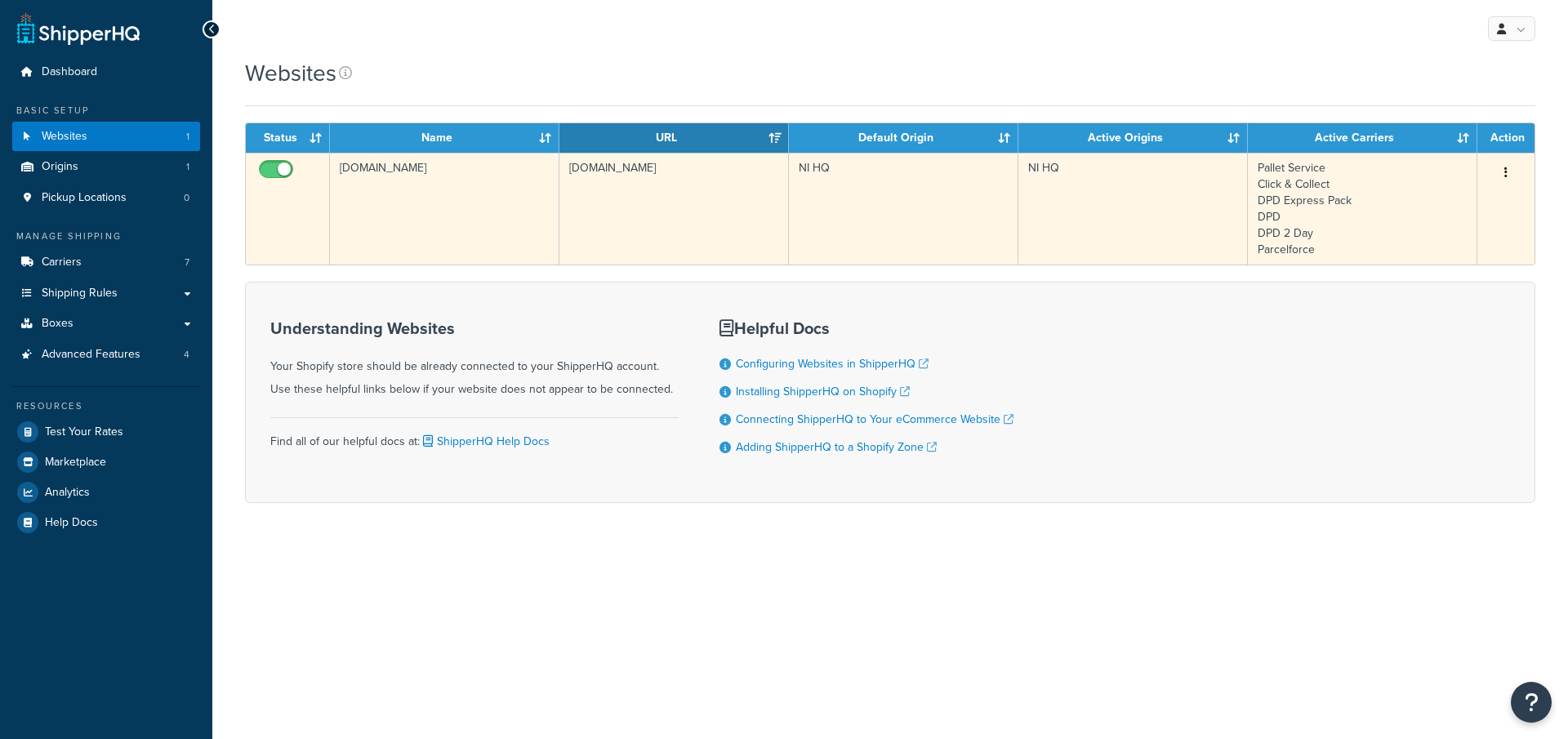
click at [502, 213] on td "[DOMAIN_NAME]" at bounding box center [445, 208] width 230 height 112
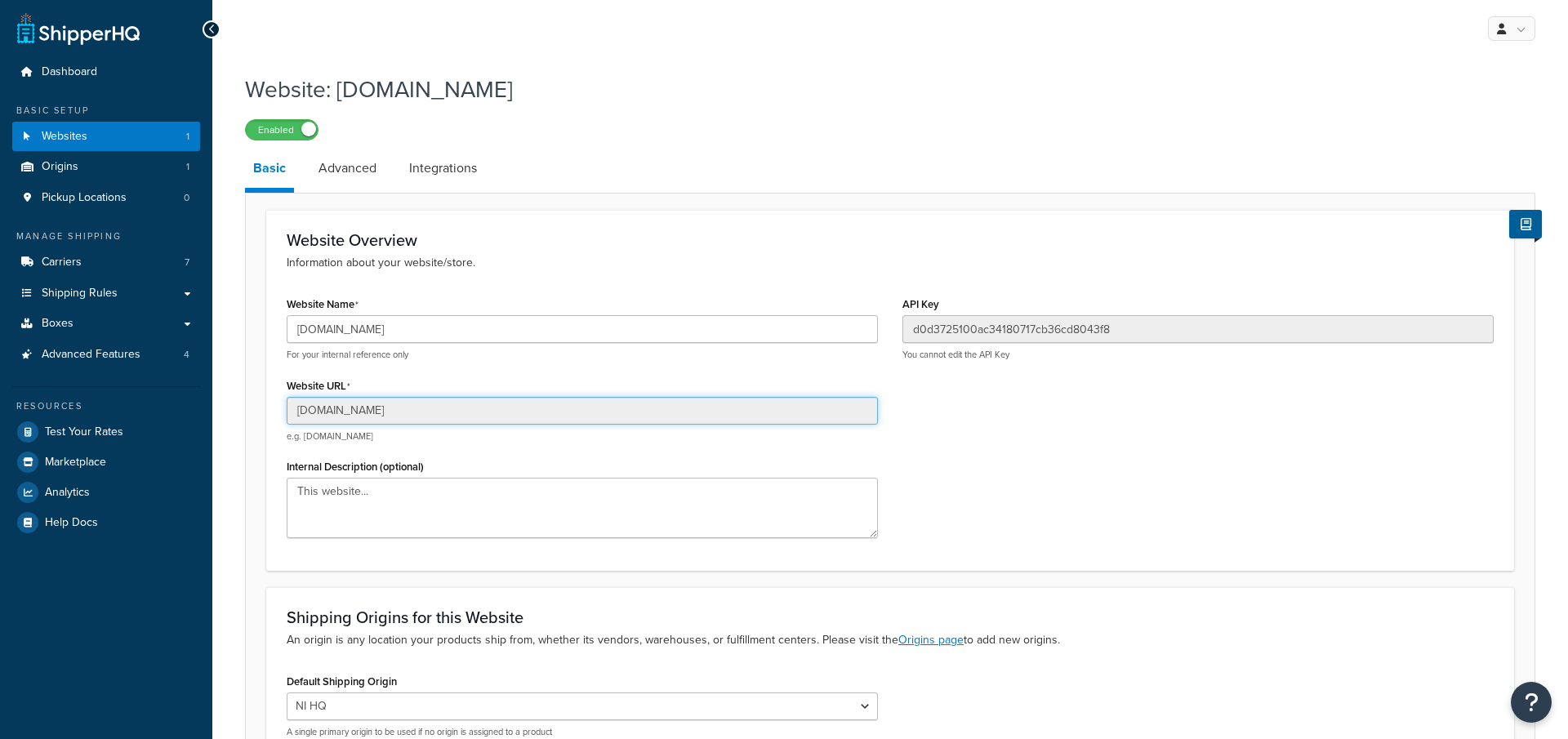
click at [452, 397] on input "[DOMAIN_NAME]" at bounding box center [583, 411] width 591 height 28
click at [152, 265] on link "Carriers 7" at bounding box center [106, 263] width 188 height 30
